Goal: Transaction & Acquisition: Book appointment/travel/reservation

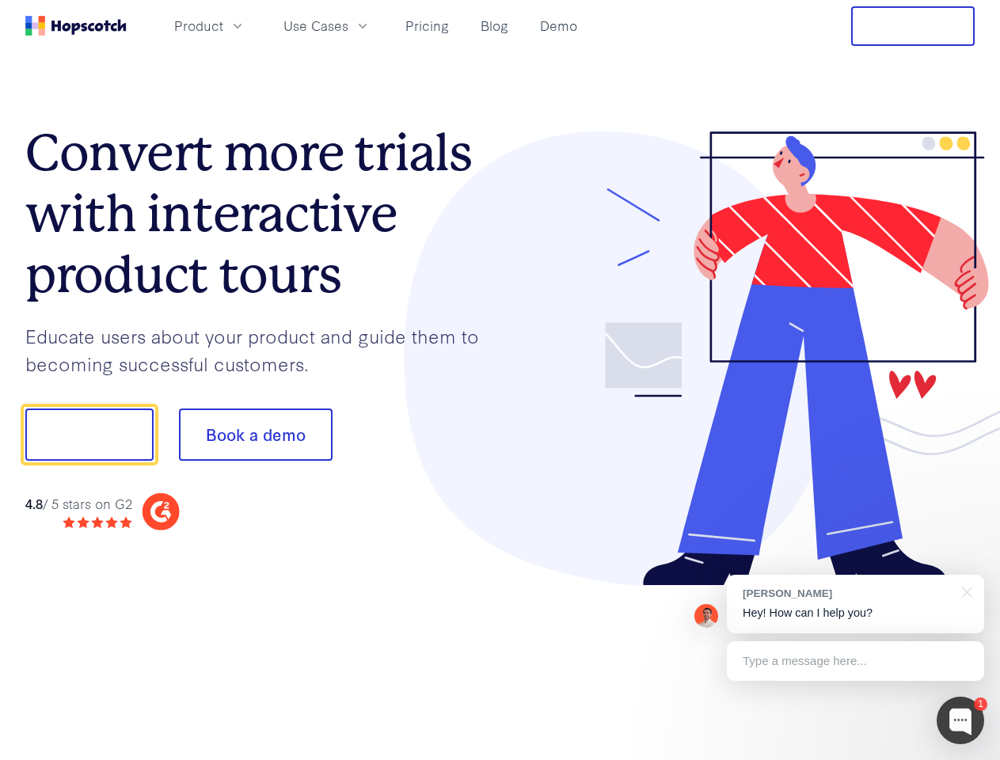
click at [500, 380] on div at bounding box center [737, 358] width 475 height 455
click at [223, 25] on span "Product" at bounding box center [198, 26] width 49 height 20
click at [348, 25] on span "Use Cases" at bounding box center [315, 26] width 65 height 20
click at [913, 26] on button "Free Trial" at bounding box center [912, 26] width 123 height 40
click at [89, 435] on button "Show me!" at bounding box center [89, 434] width 128 height 52
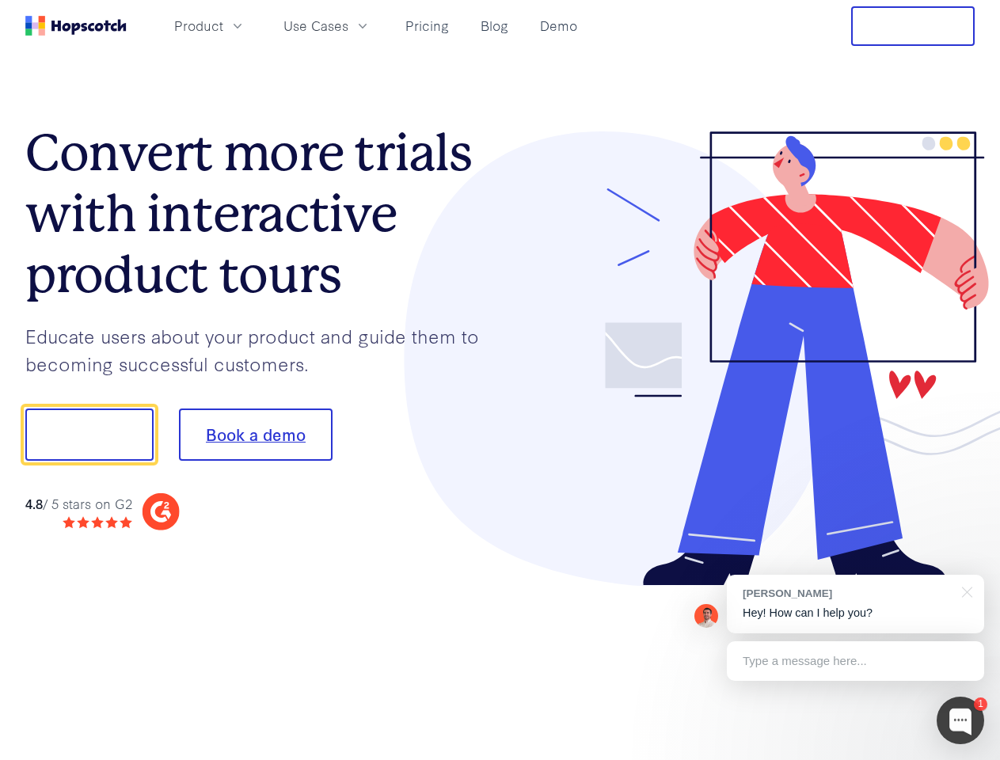
click at [255, 435] on button "Book a demo" at bounding box center [256, 434] width 154 height 52
click at [960, 720] on div at bounding box center [959, 720] width 47 height 47
click at [855, 604] on div "[PERSON_NAME] Hey! How can I help you?" at bounding box center [855, 604] width 257 height 59
click at [964, 590] on div at bounding box center [835, 433] width 297 height 528
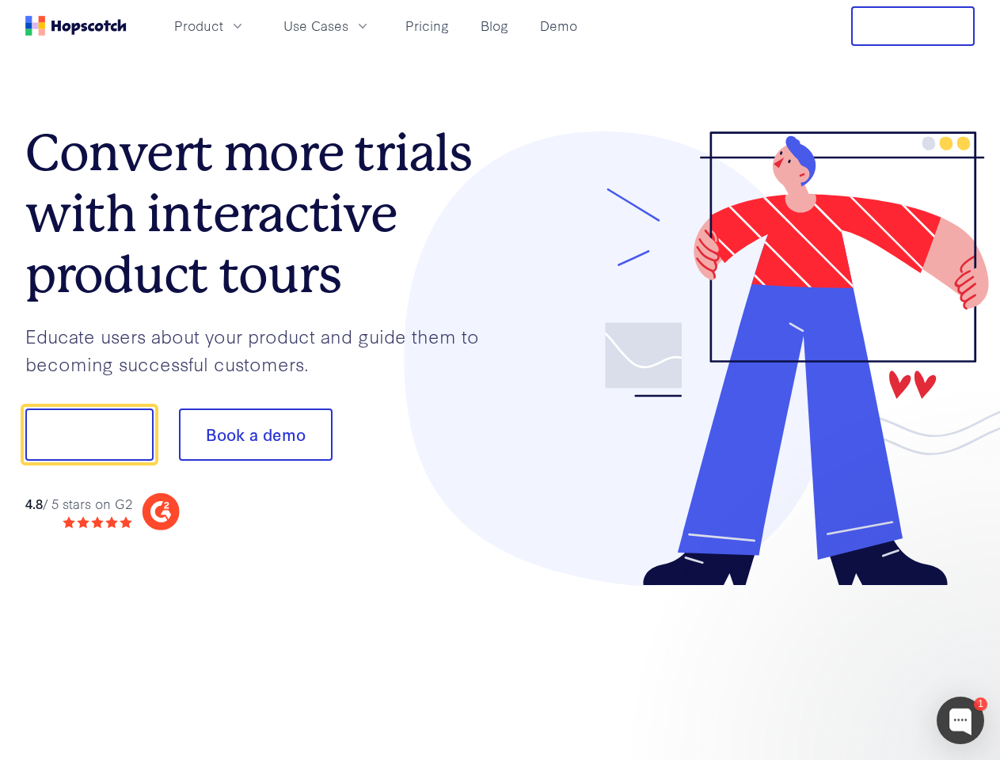
click at [855, 661] on div at bounding box center [835, 539] width 297 height 316
